Goal: Transaction & Acquisition: Register for event/course

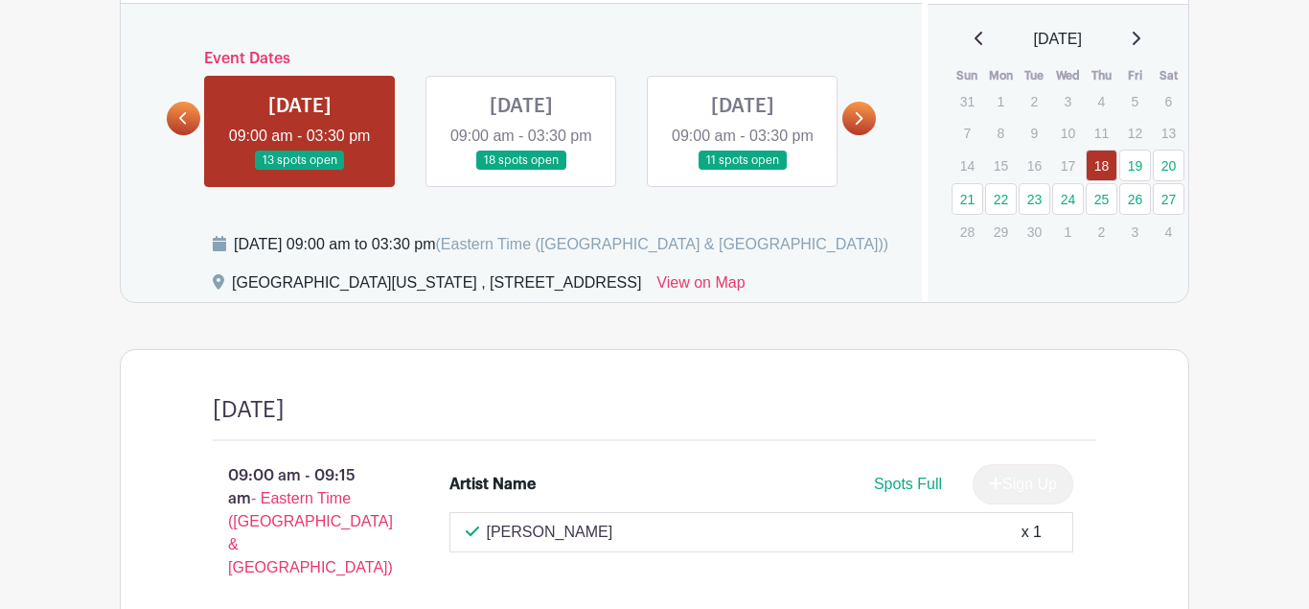
scroll to position [862, 0]
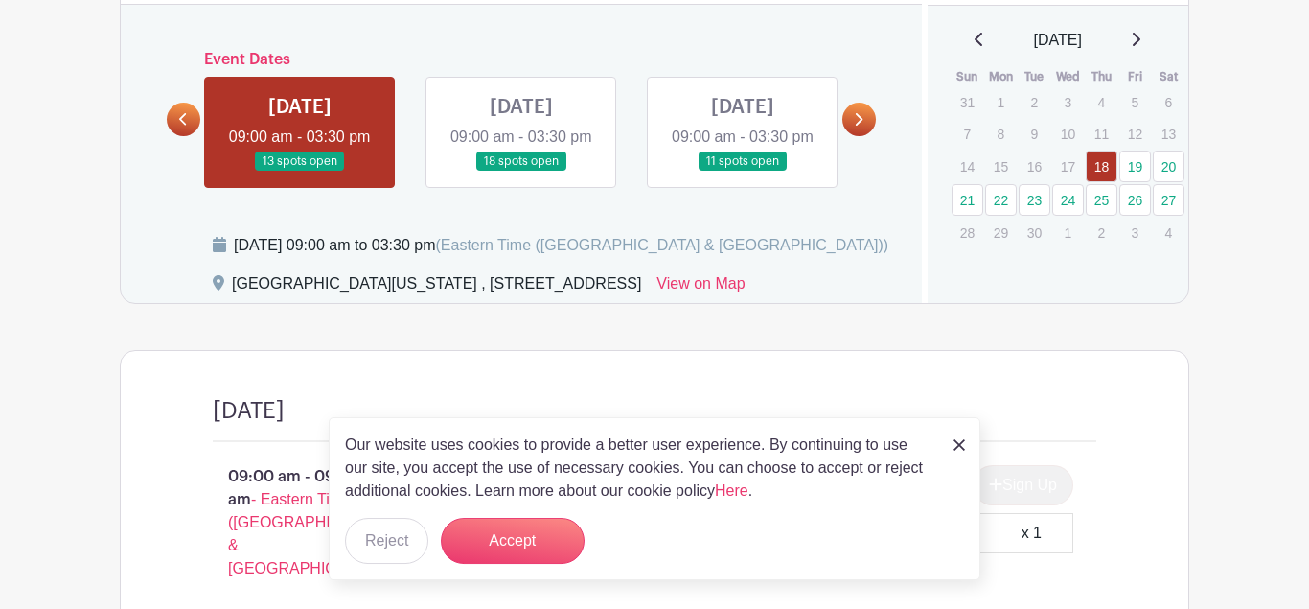
click at [857, 126] on icon at bounding box center [860, 119] width 8 height 12
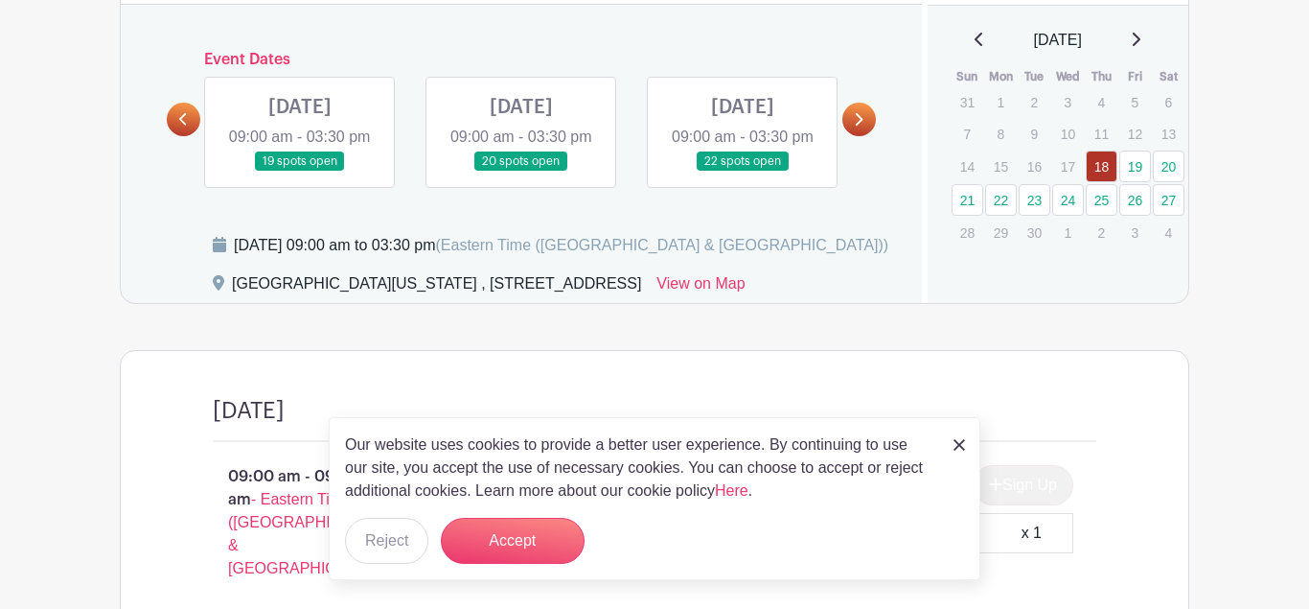
click at [956, 442] on img at bounding box center [960, 445] width 12 height 12
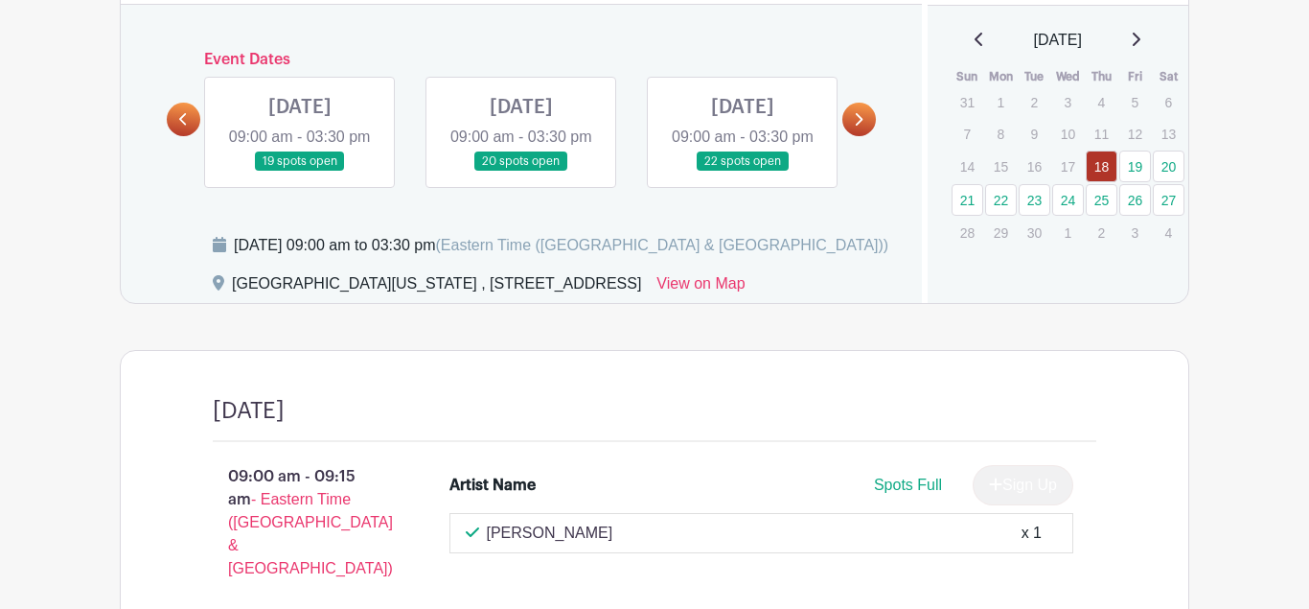
click at [854, 136] on link at bounding box center [859, 120] width 34 height 34
click at [855, 127] on icon at bounding box center [858, 119] width 9 height 14
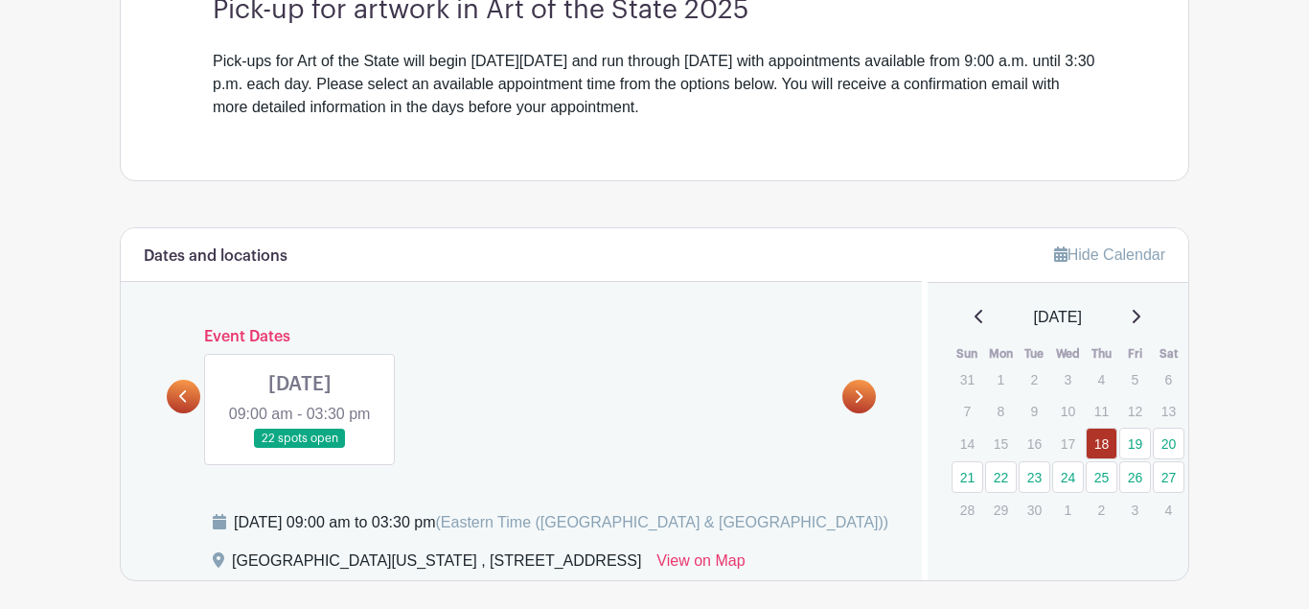
scroll to position [788, 0]
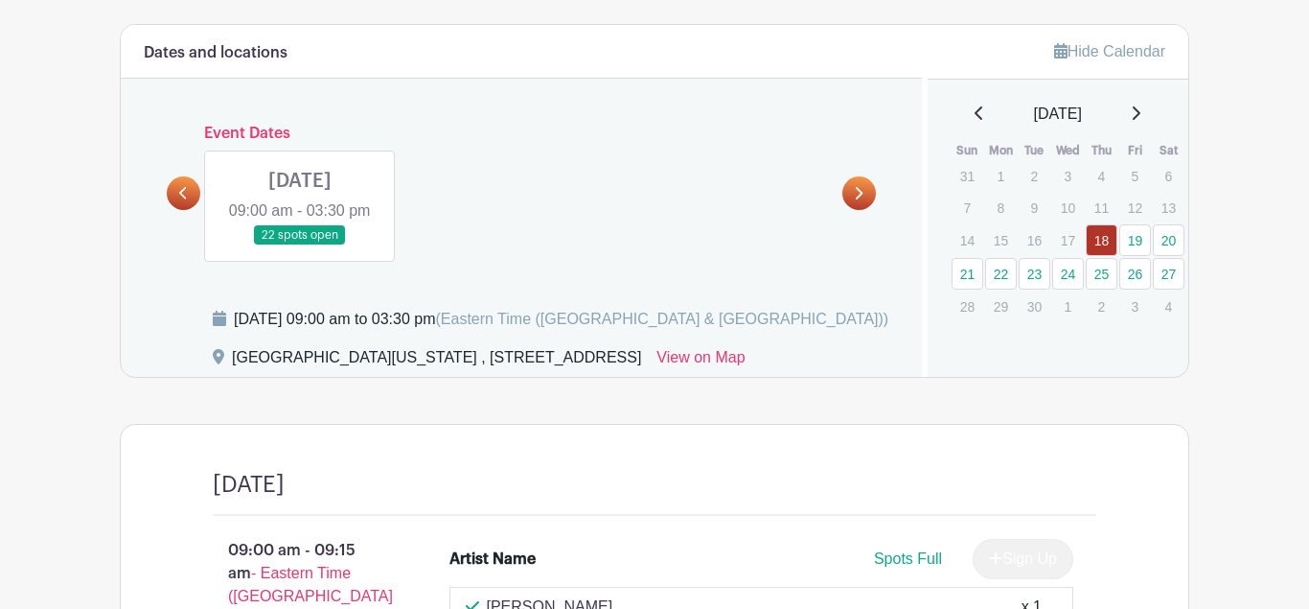
click at [182, 203] on link at bounding box center [184, 193] width 34 height 34
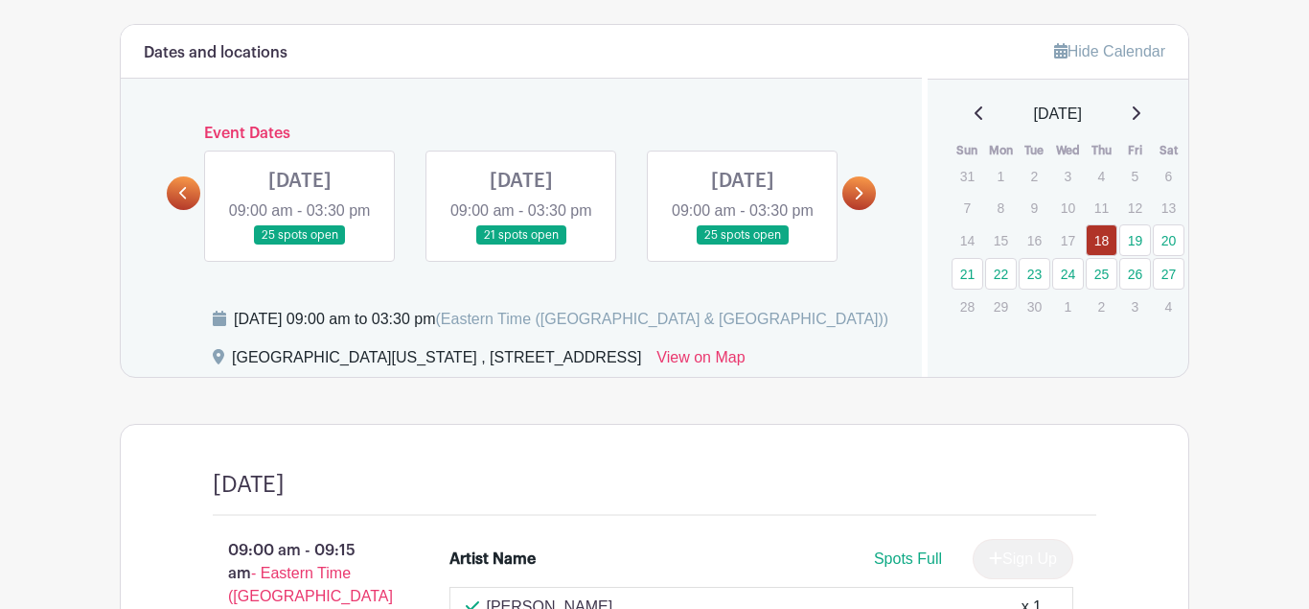
click at [182, 200] on icon at bounding box center [183, 193] width 9 height 14
click at [300, 245] on link at bounding box center [300, 245] width 0 height 0
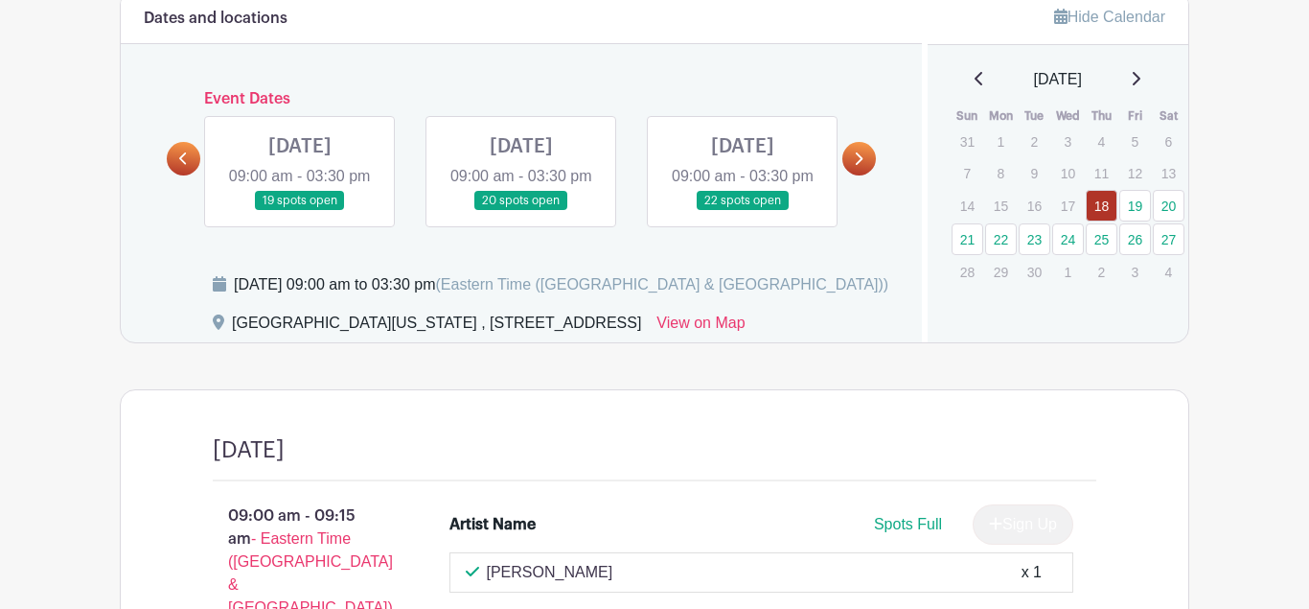
click at [300, 211] on link at bounding box center [300, 211] width 0 height 0
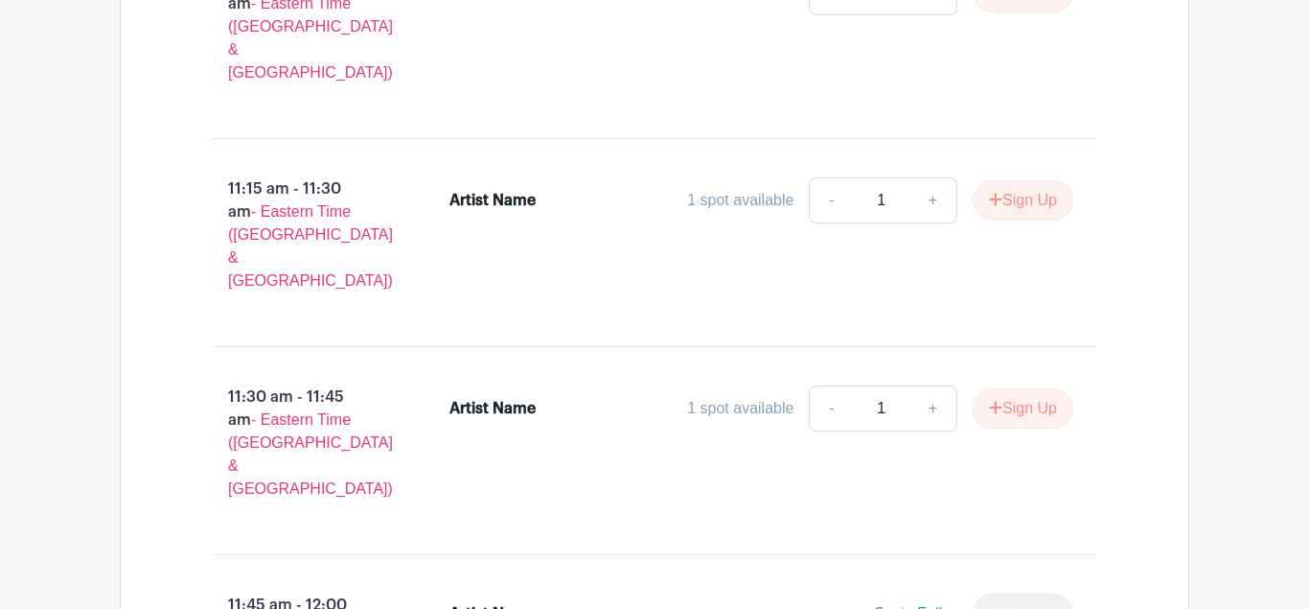
scroll to position [3022, 0]
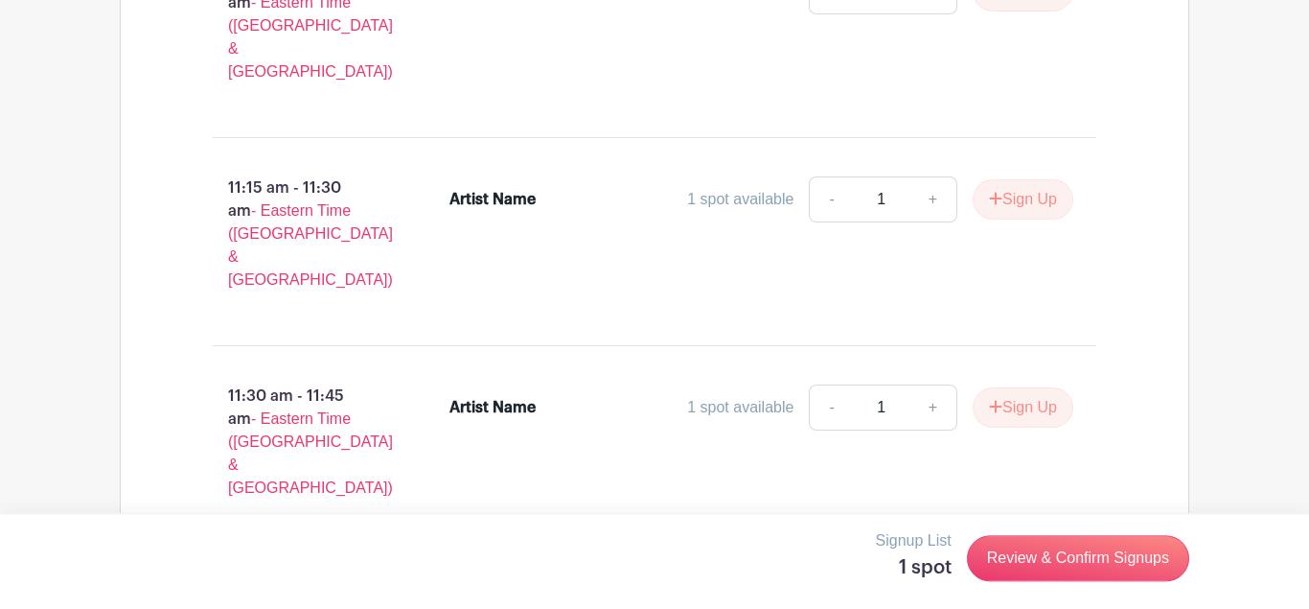
scroll to position [3236, 0]
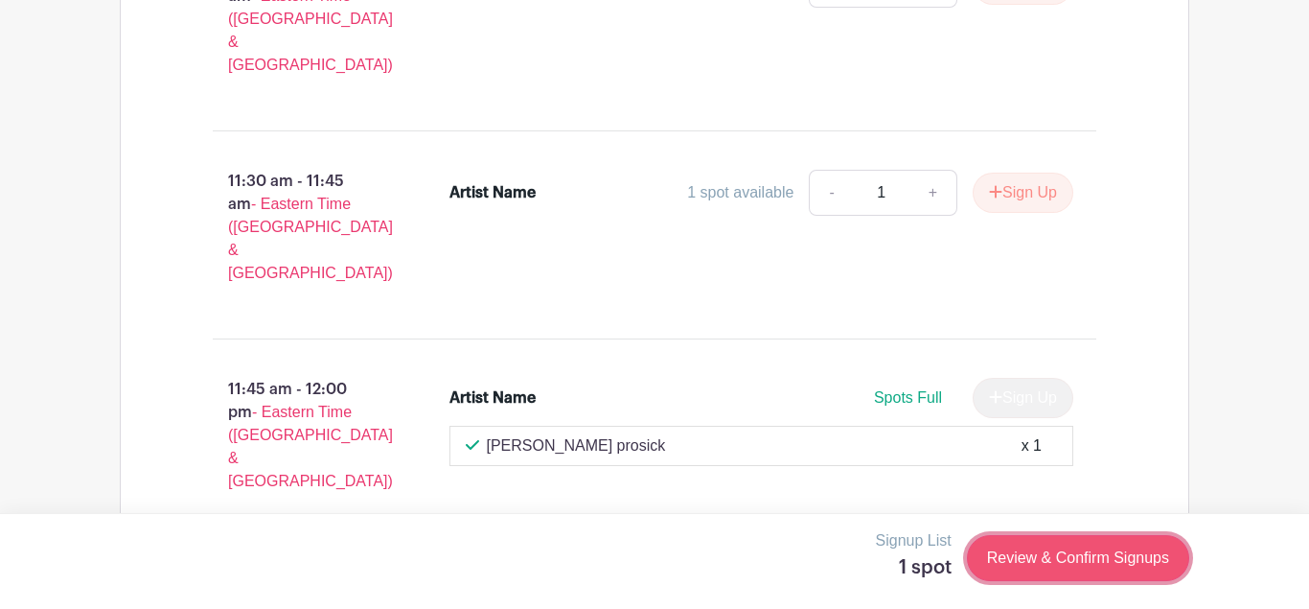
click at [1050, 574] on link "Review & Confirm Signups" at bounding box center [1078, 558] width 222 height 46
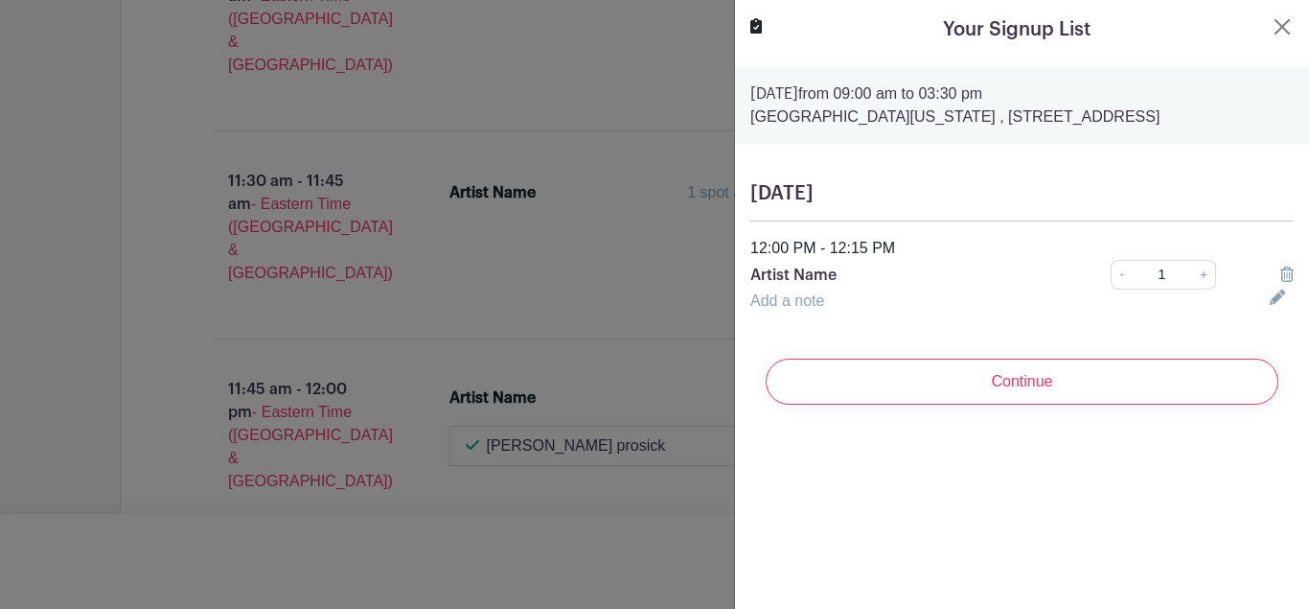
click at [1280, 296] on icon at bounding box center [1277, 296] width 15 height 15
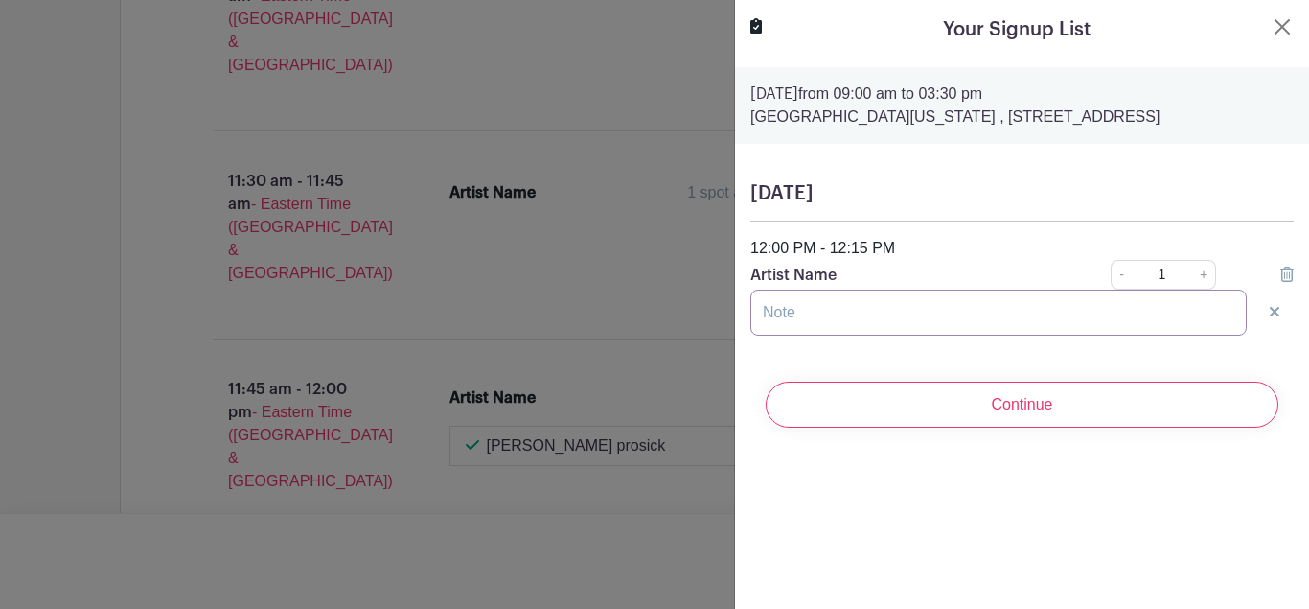
click at [1189, 309] on input "text" at bounding box center [998, 312] width 496 height 46
type input "Som-Mai Nguyen"
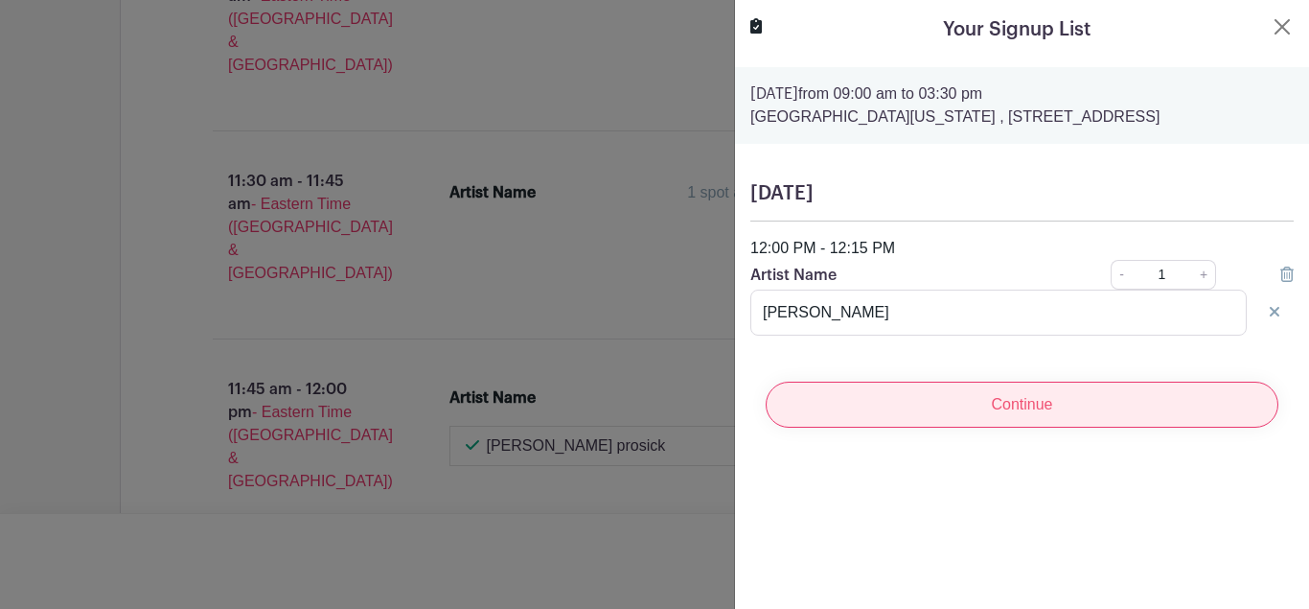
click at [953, 403] on input "Continue" at bounding box center [1022, 404] width 513 height 46
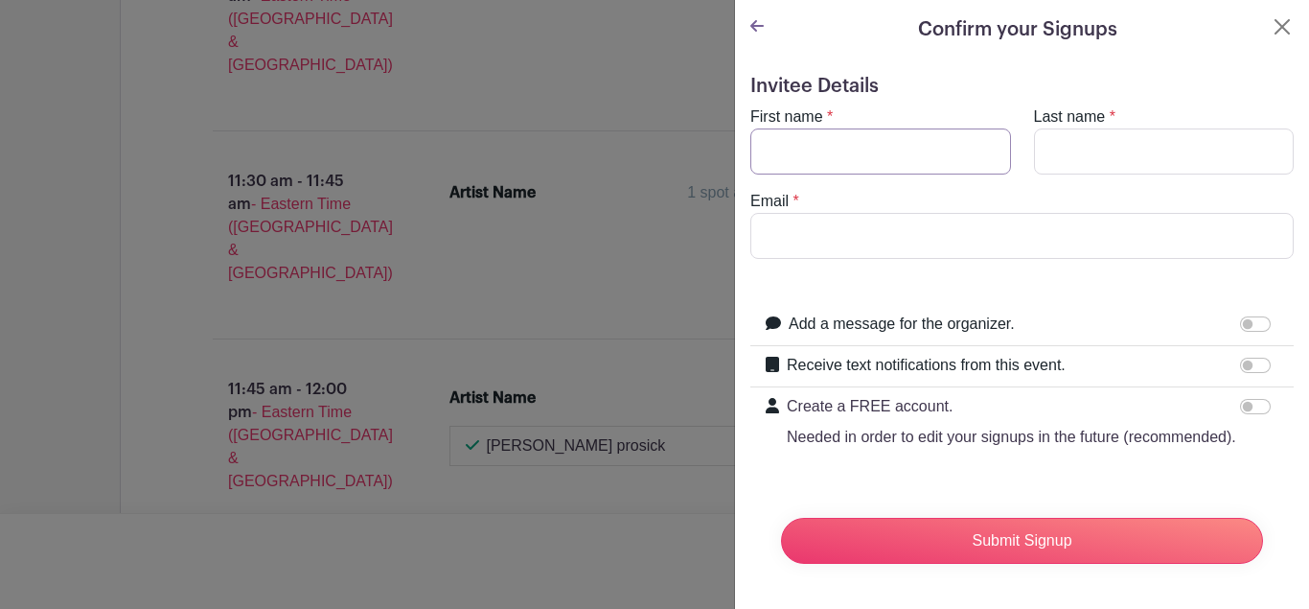
click at [877, 157] on input "First name" at bounding box center [880, 151] width 261 height 46
type input "Som-Mai"
type input "Nguyen"
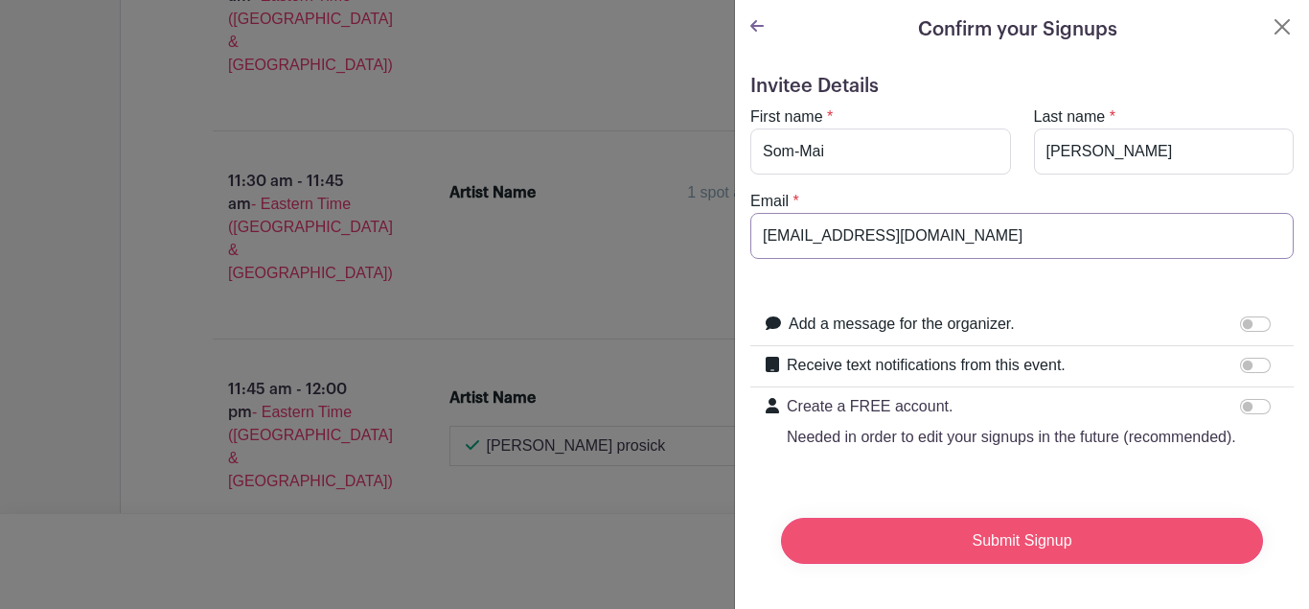
type input "nqsommai@gmail.com"
click at [1036, 545] on input "Submit Signup" at bounding box center [1022, 541] width 482 height 46
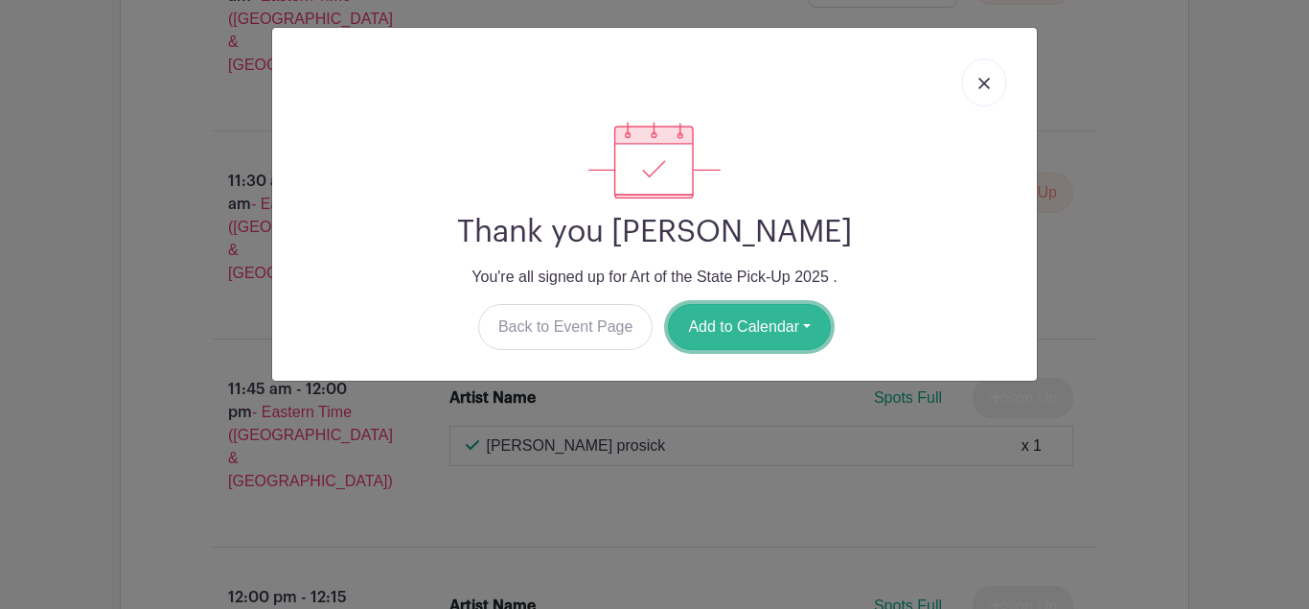
click at [693, 321] on button "Add to Calendar" at bounding box center [749, 327] width 163 height 46
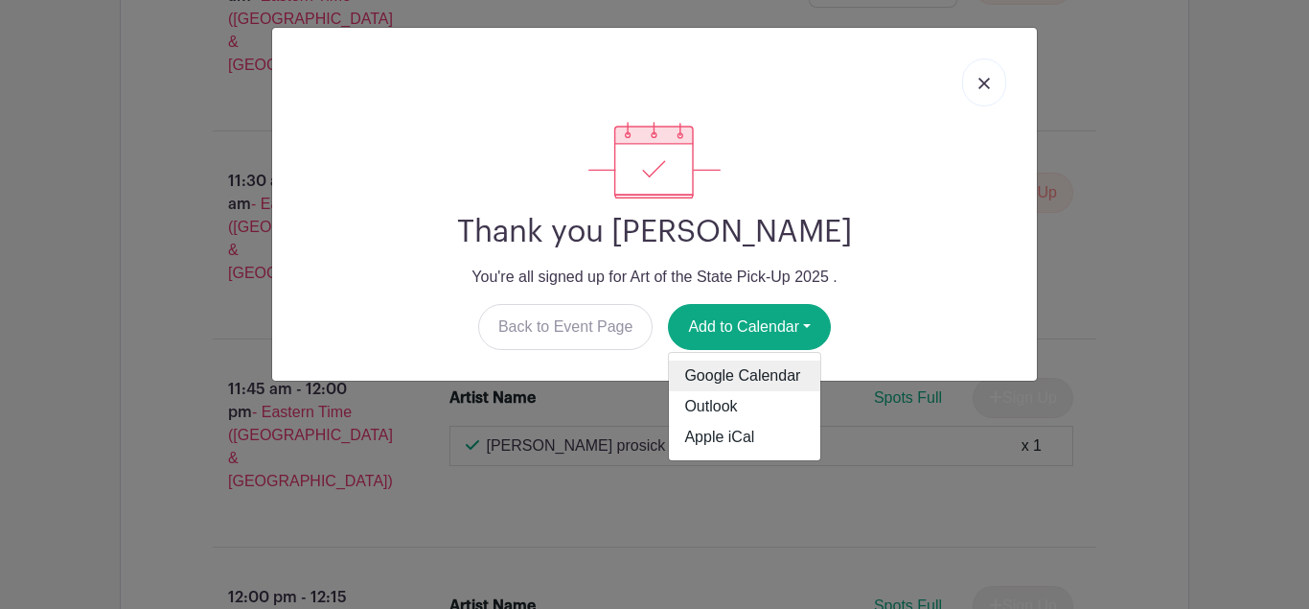
click at [718, 373] on link "Google Calendar" at bounding box center [744, 375] width 151 height 31
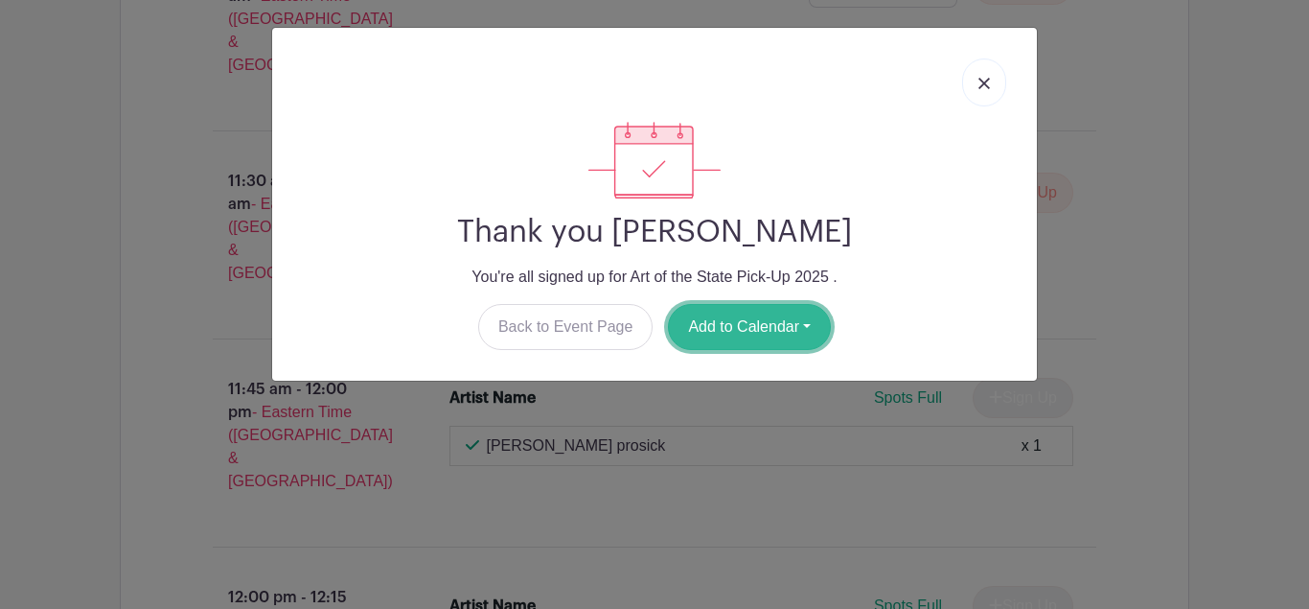
click at [753, 332] on button "Add to Calendar" at bounding box center [749, 327] width 163 height 46
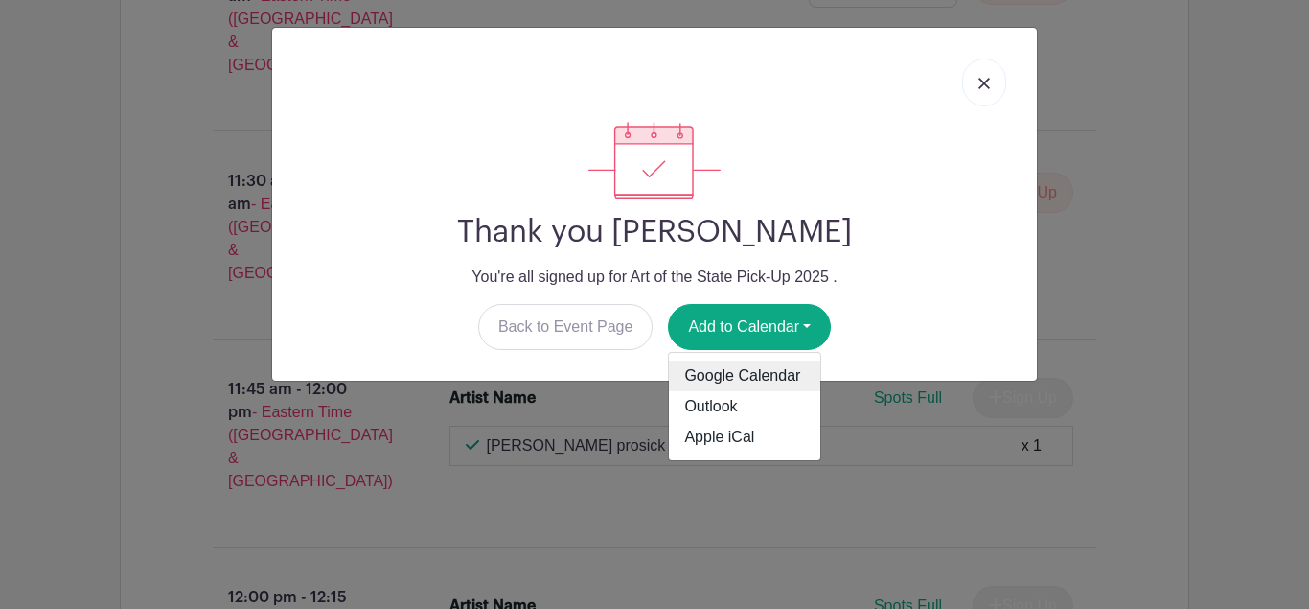
click at [744, 373] on link "Google Calendar" at bounding box center [744, 375] width 151 height 31
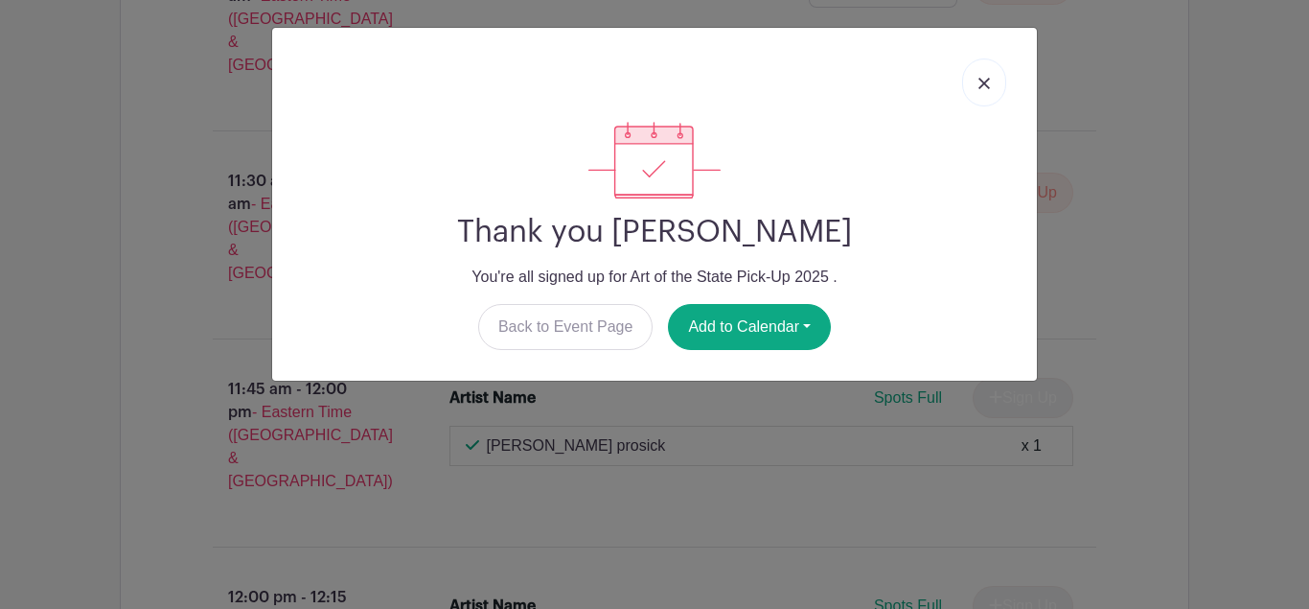
click at [980, 83] on img at bounding box center [984, 84] width 12 height 12
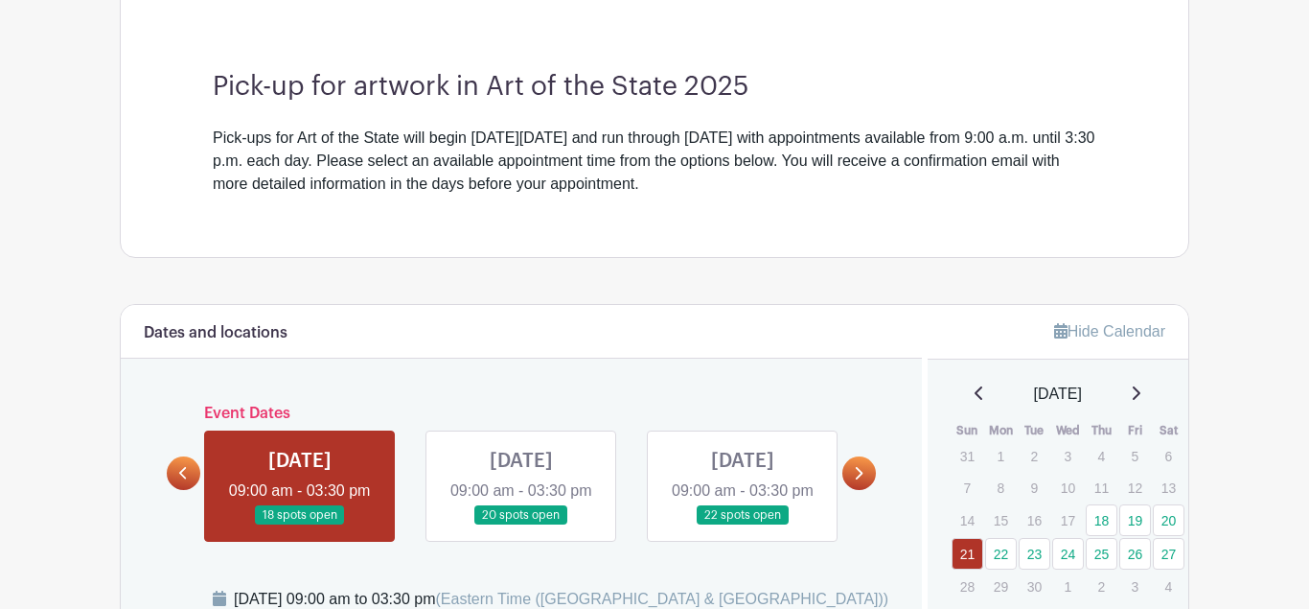
scroll to position [509, 0]
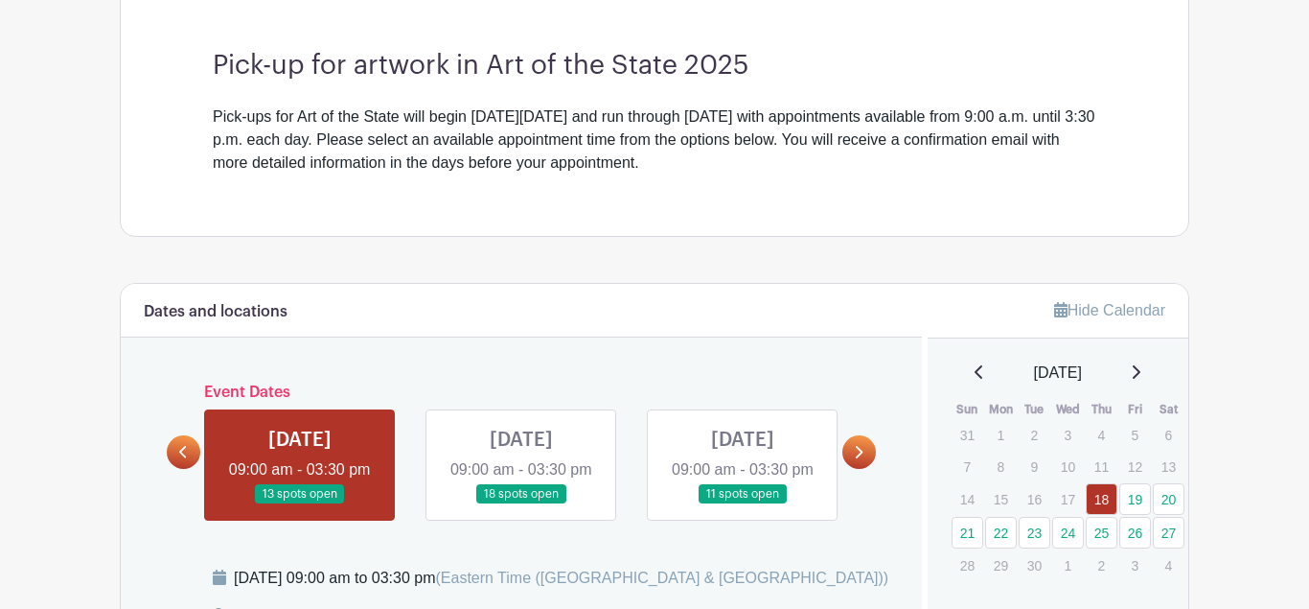
scroll to position [651, 0]
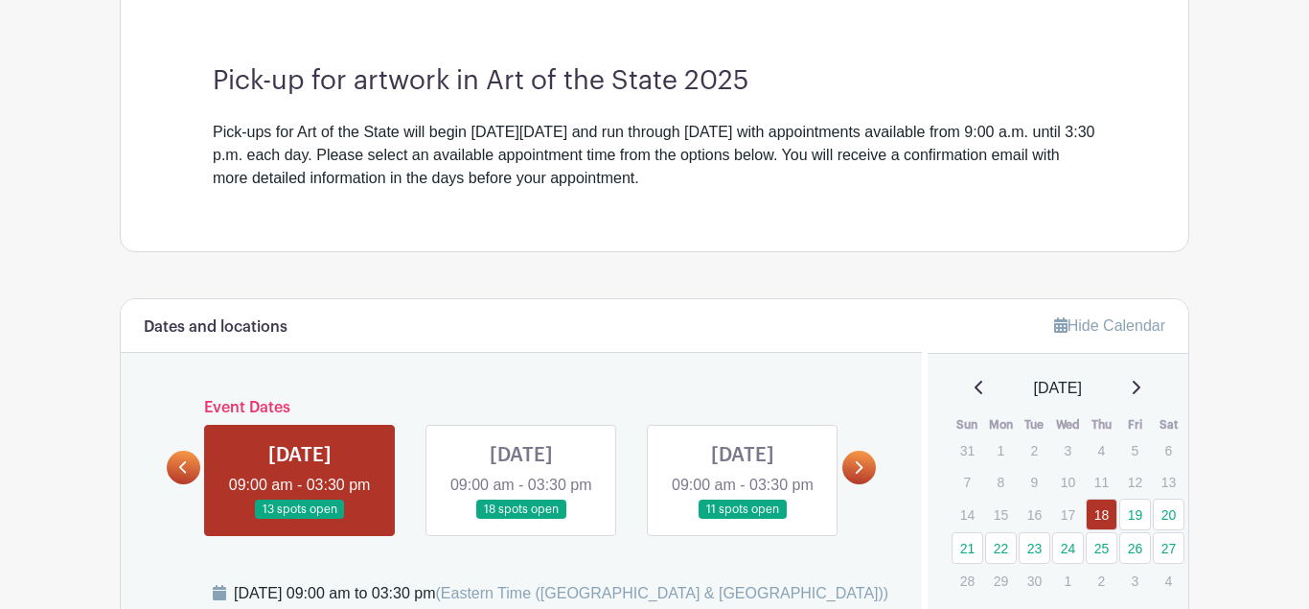
scroll to position [543, 0]
